Goal: Use online tool/utility: Utilize a website feature to perform a specific function

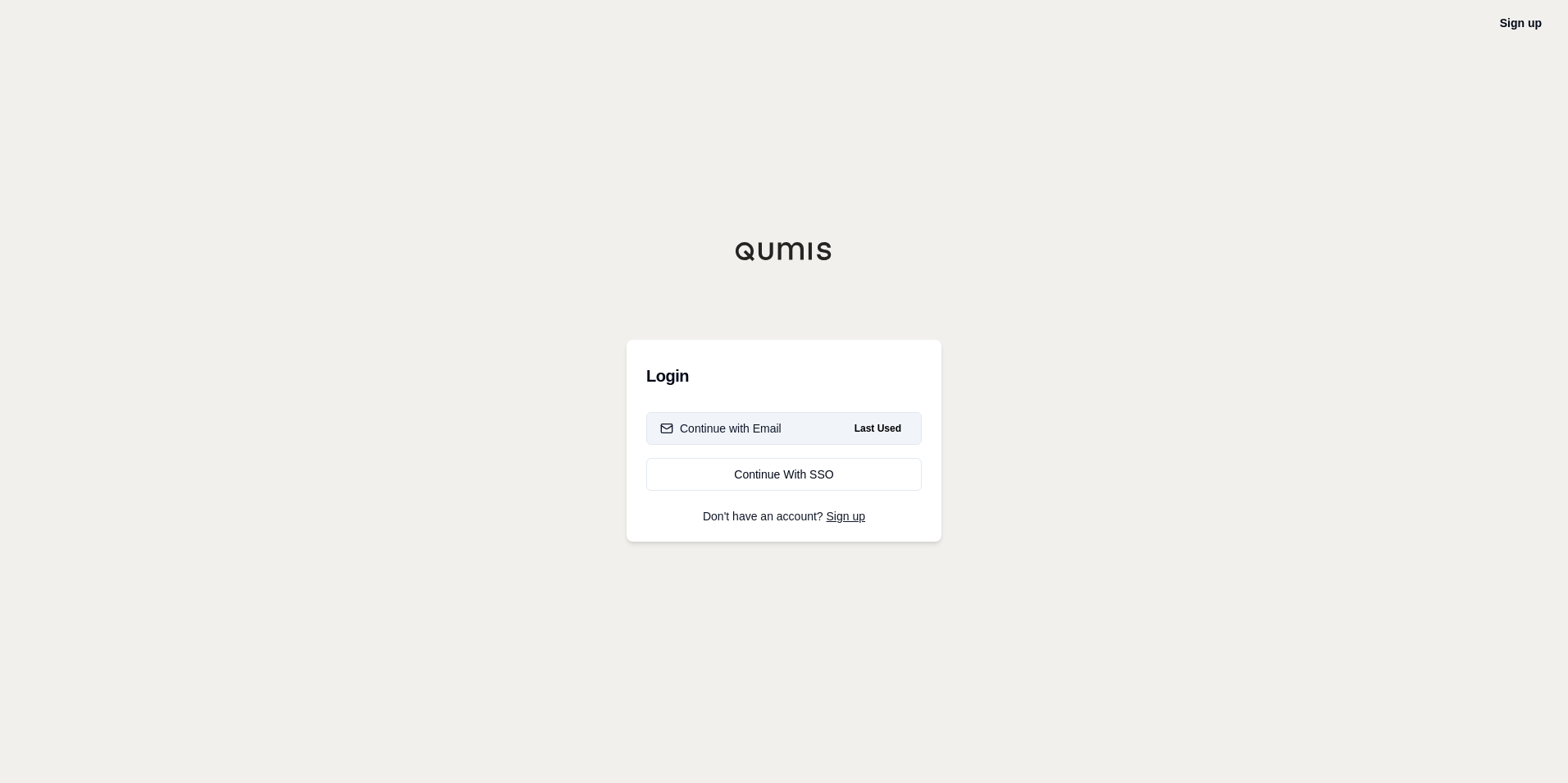
click at [775, 432] on div "Continue with Email" at bounding box center [720, 428] width 122 height 17
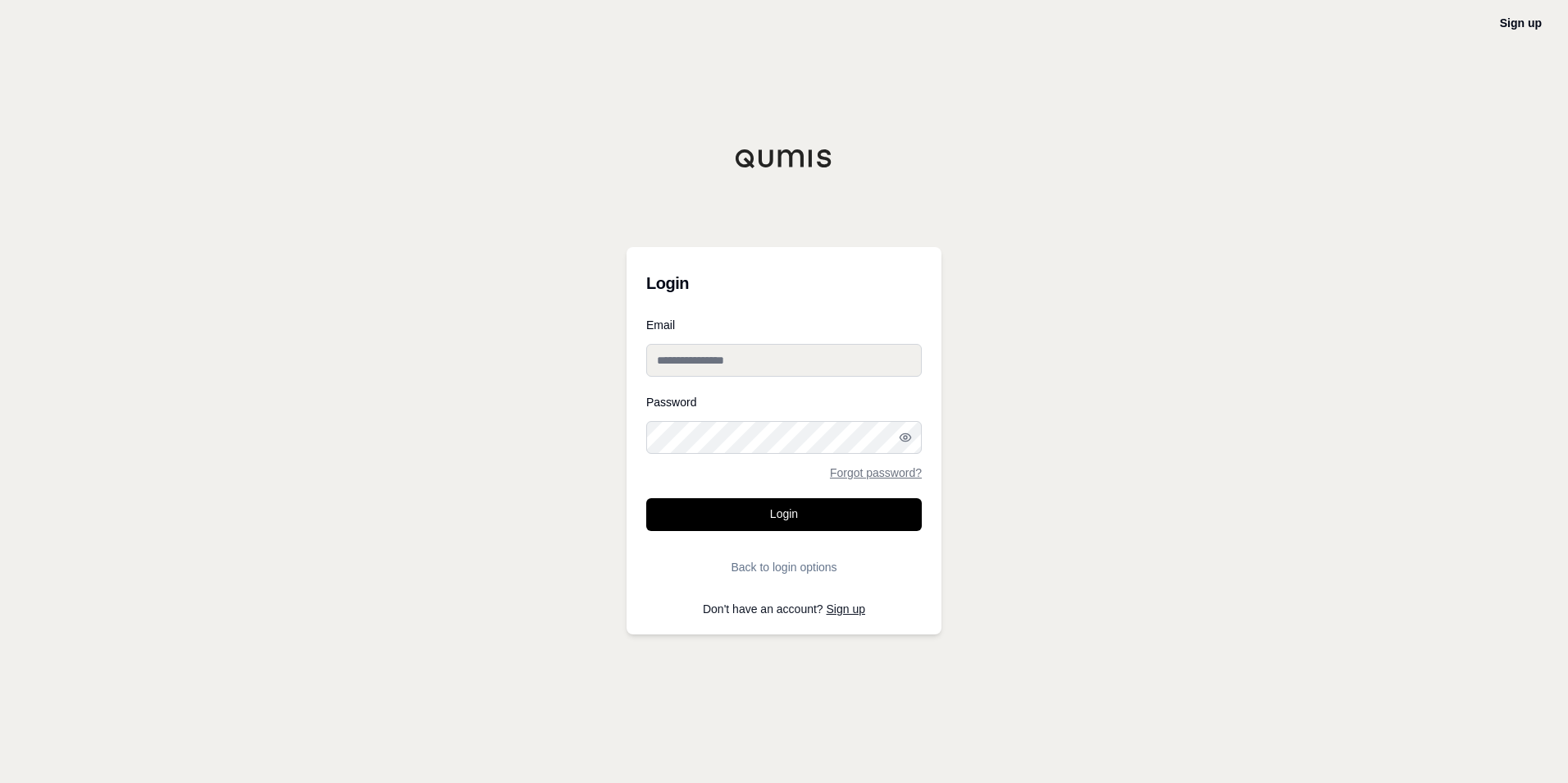
type input "**********"
drag, startPoint x: 734, startPoint y: 511, endPoint x: 818, endPoint y: 522, distance: 84.7
click at [735, 511] on button "Login" at bounding box center [784, 514] width 276 height 33
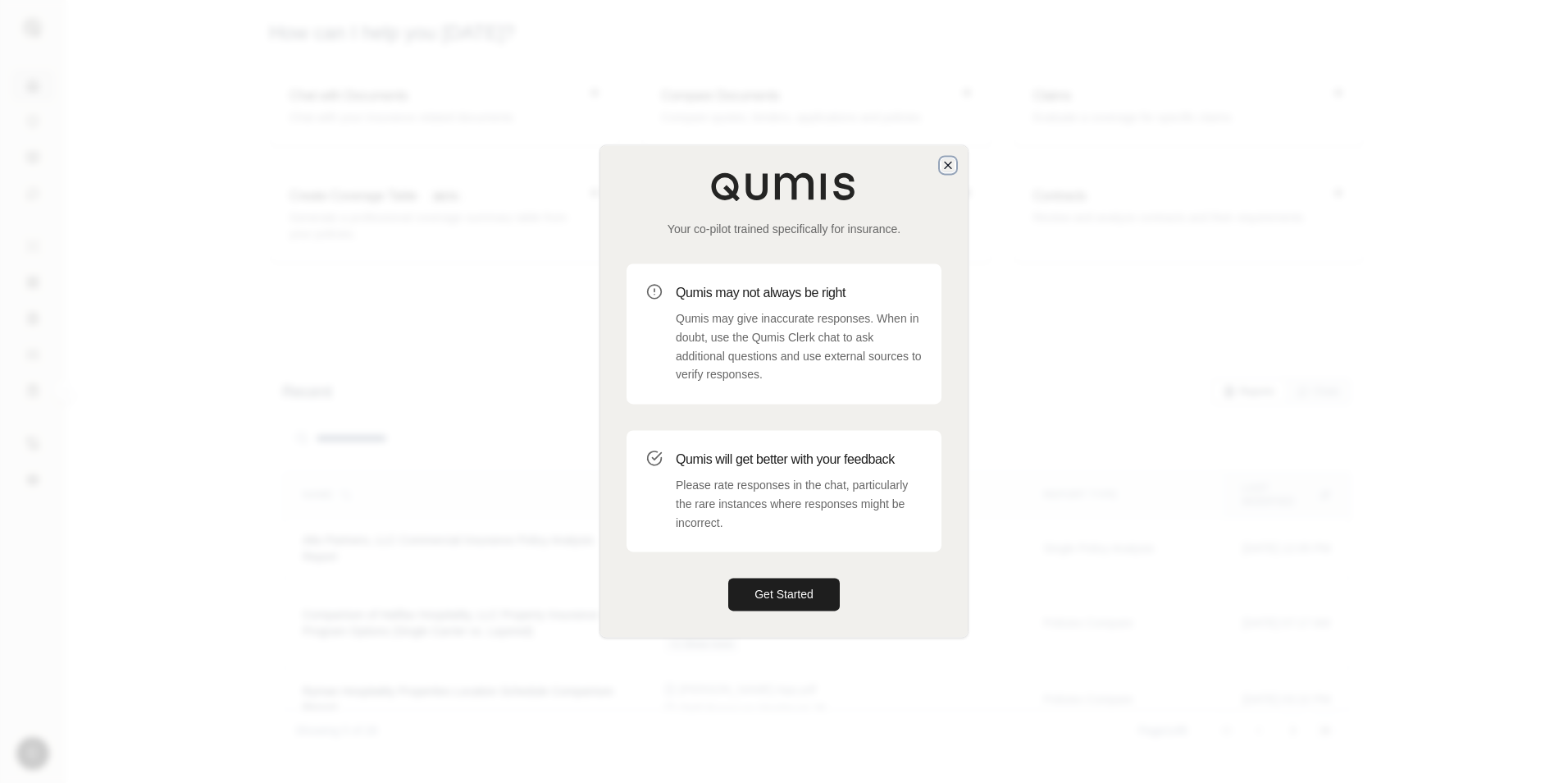
click at [947, 165] on icon "button" at bounding box center [948, 164] width 13 height 13
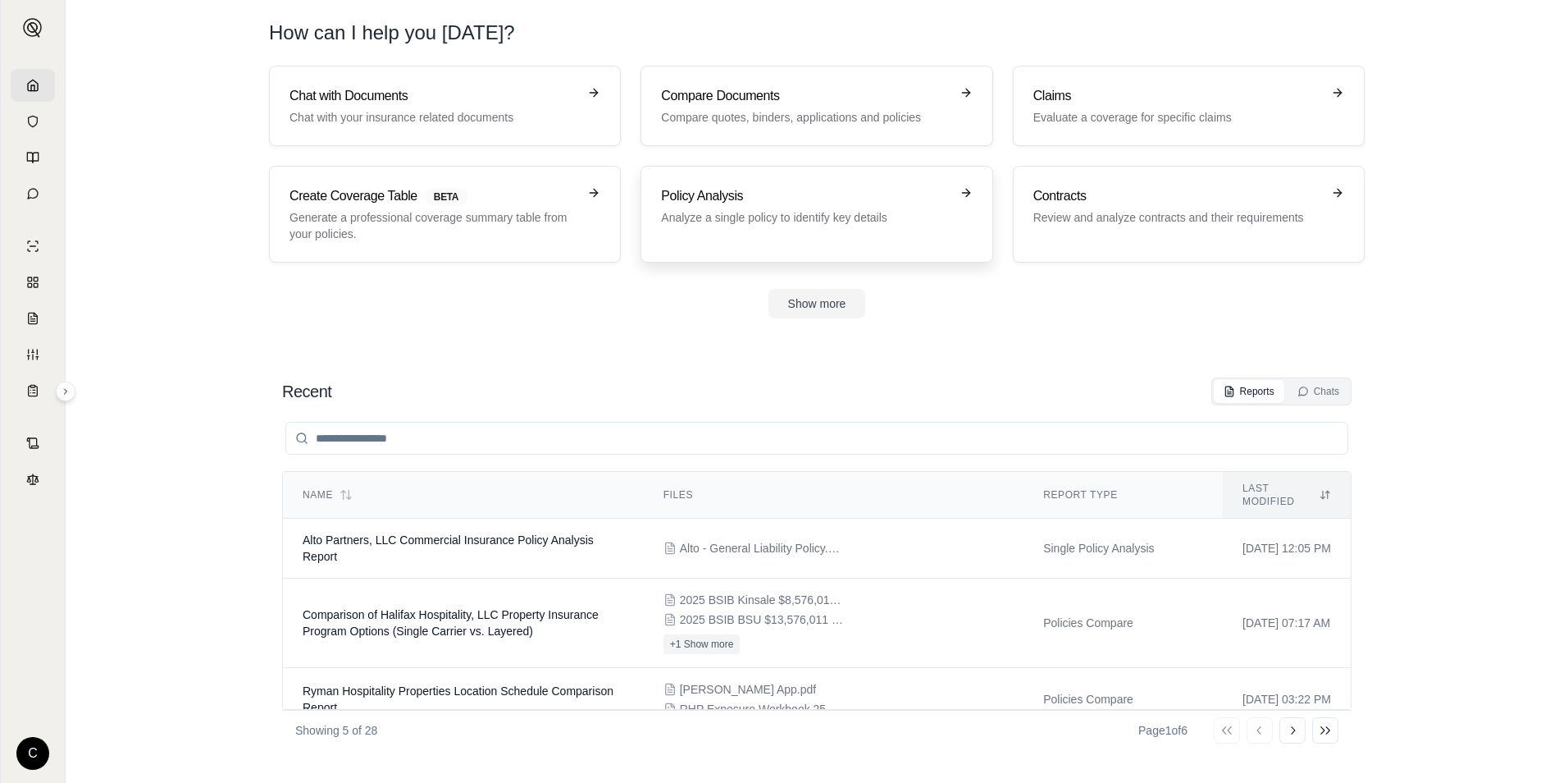
click at [774, 211] on p "Analyze a single policy to identify key details" at bounding box center [804, 218] width 288 height 17
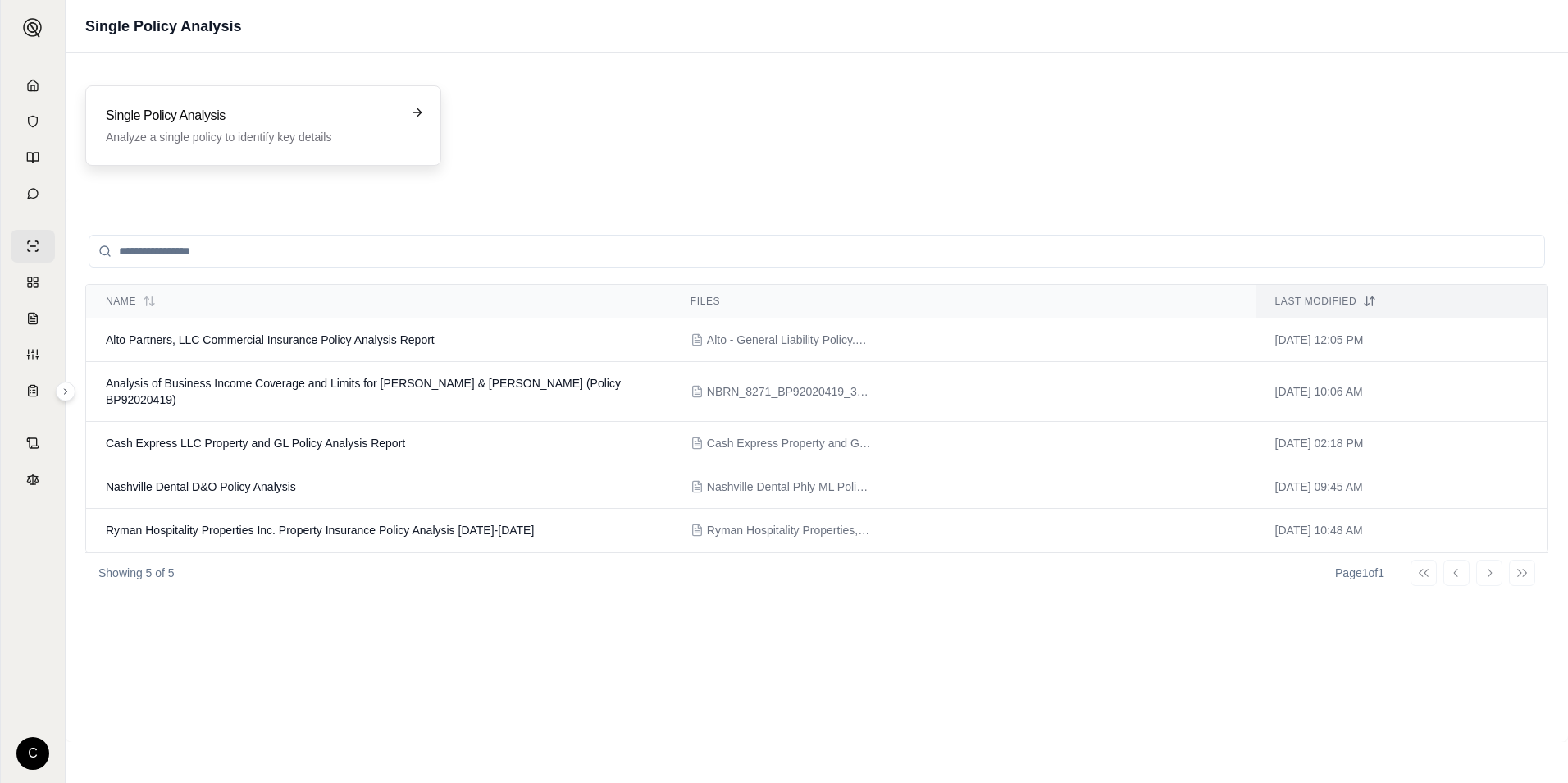
click at [229, 137] on p "Analyze a single policy to identify key details" at bounding box center [252, 136] width 292 height 17
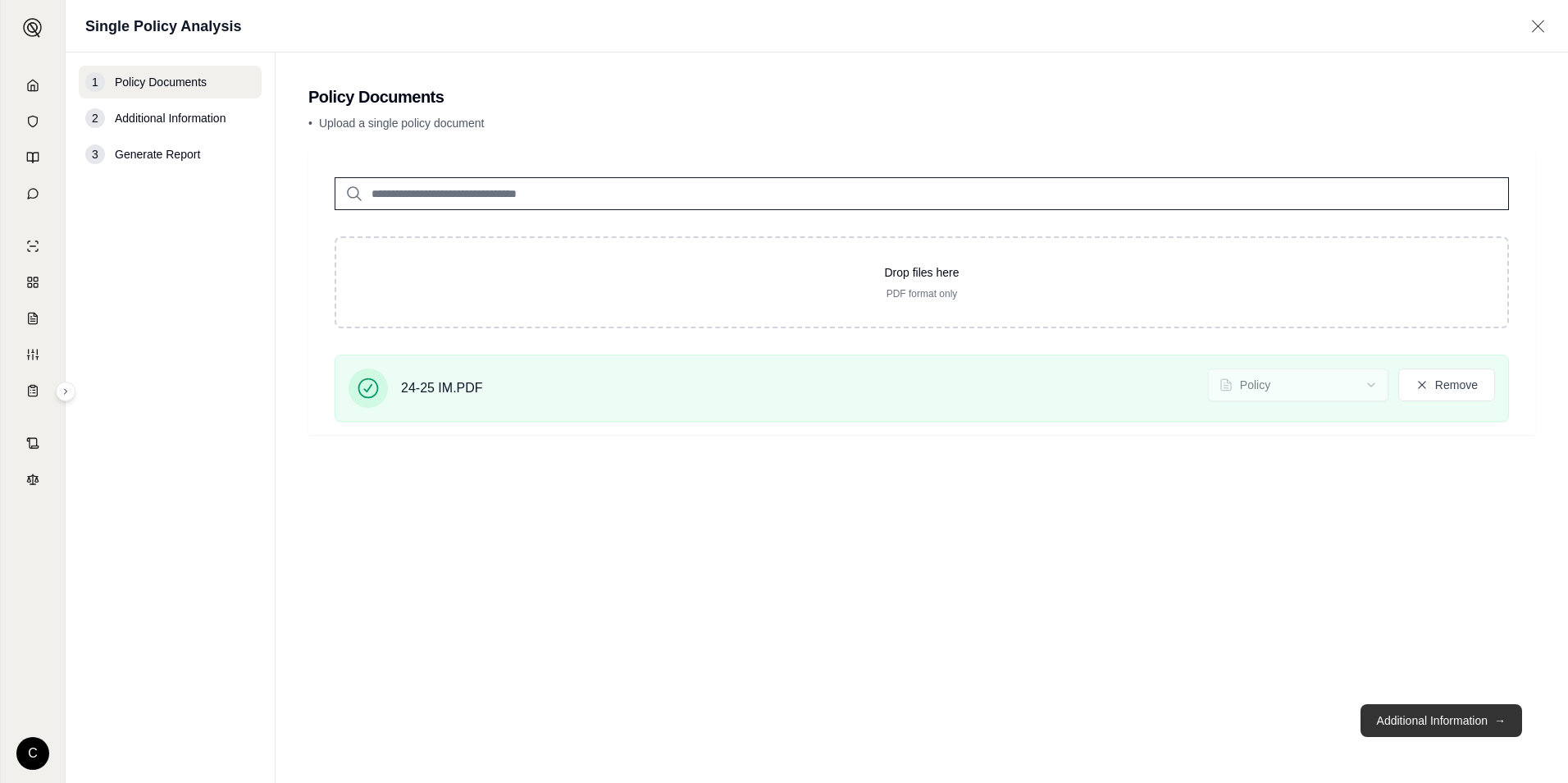
click at [1417, 722] on button "Additional Information →" at bounding box center [1442, 720] width 162 height 33
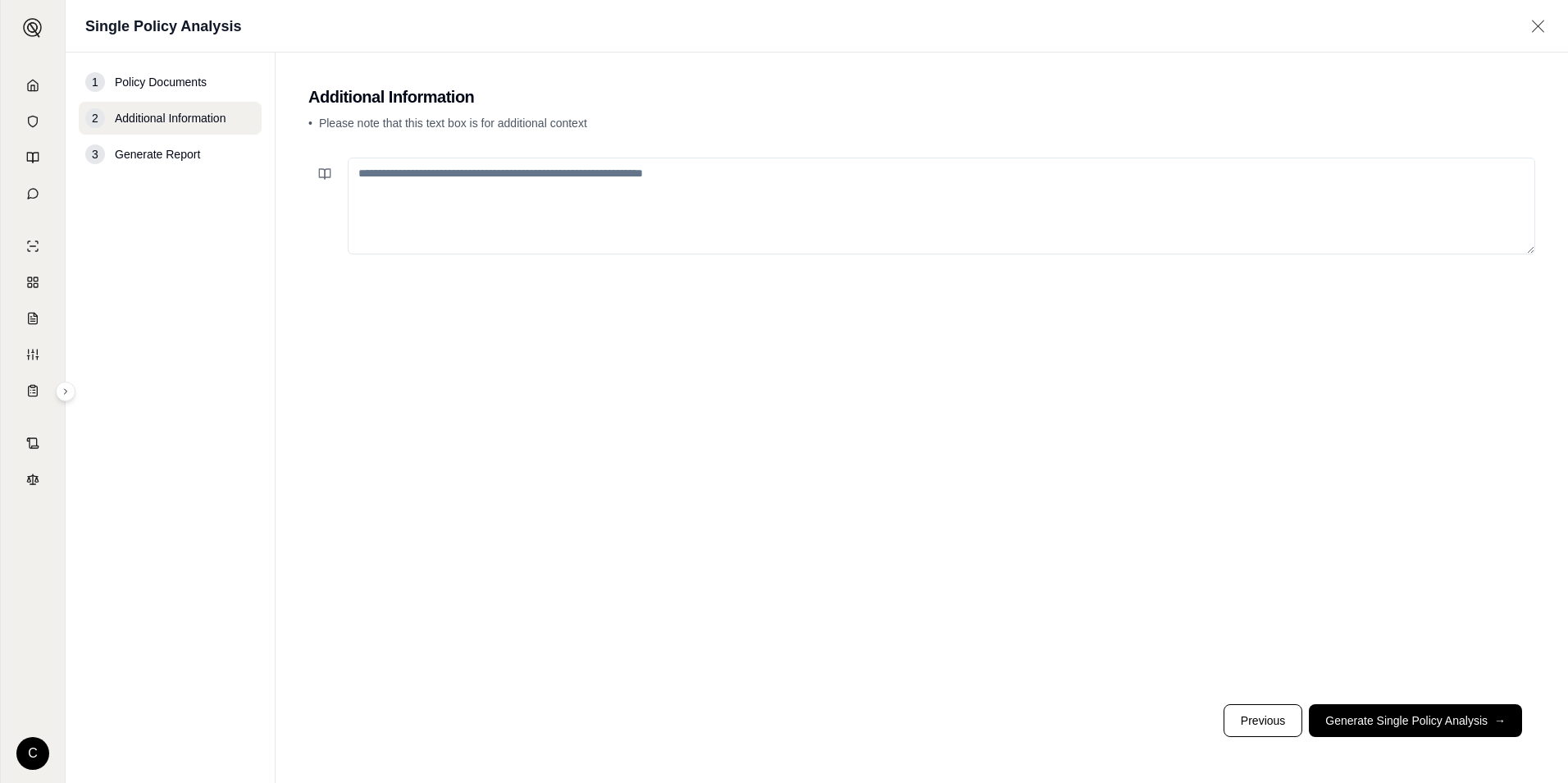
click at [749, 191] on textarea at bounding box center [942, 206] width 1188 height 97
type textarea "**********"
click at [1360, 720] on button "Generate Single Policy Analysis →" at bounding box center [1416, 720] width 213 height 33
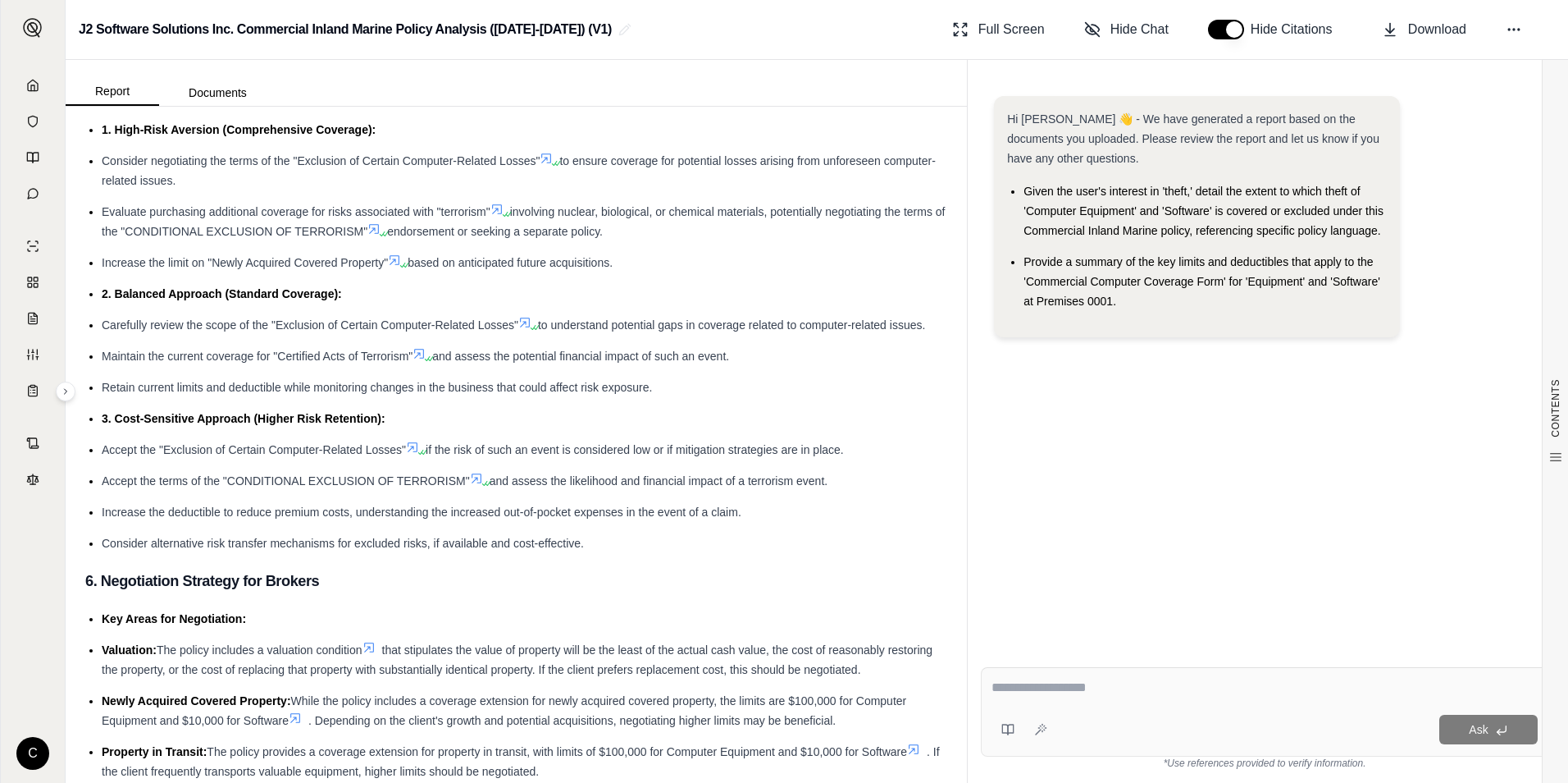
scroll to position [2872, 0]
